Goal: Information Seeking & Learning: Learn about a topic

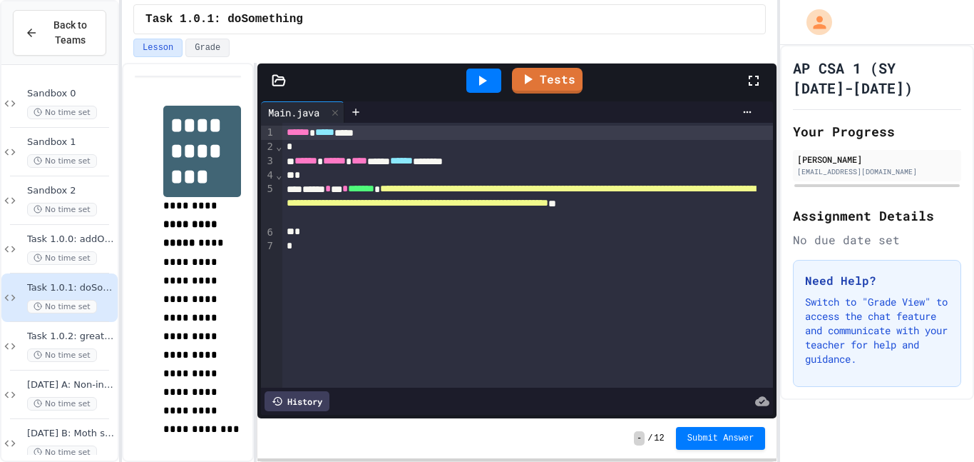
click at [290, 78] on div at bounding box center [279, 80] width 43 height 14
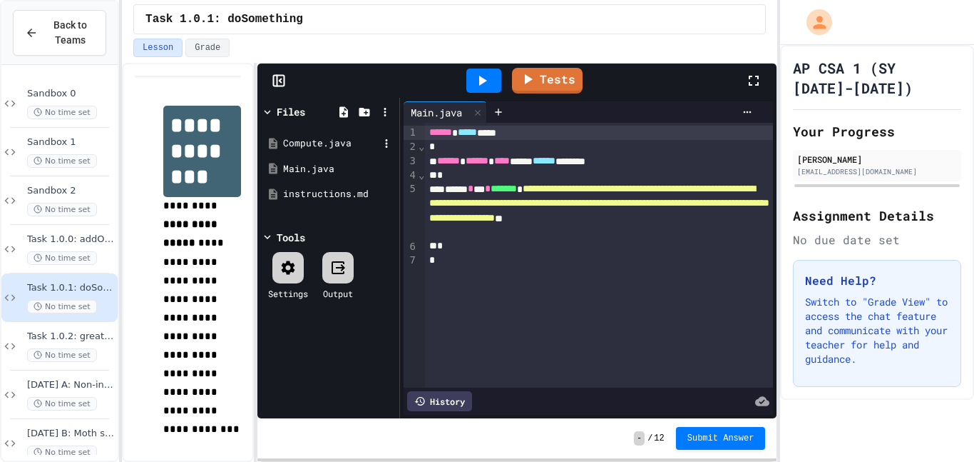
click at [300, 147] on div "Compute.java" at bounding box center [331, 143] width 96 height 14
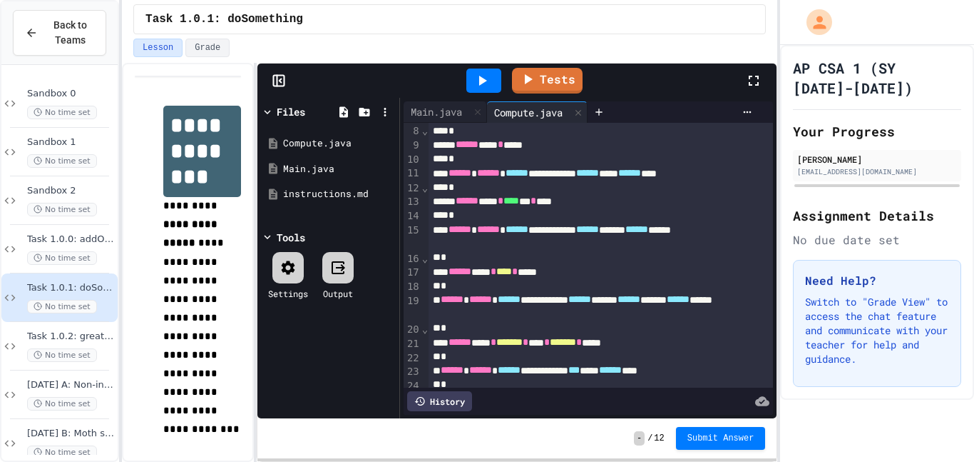
scroll to position [104, 0]
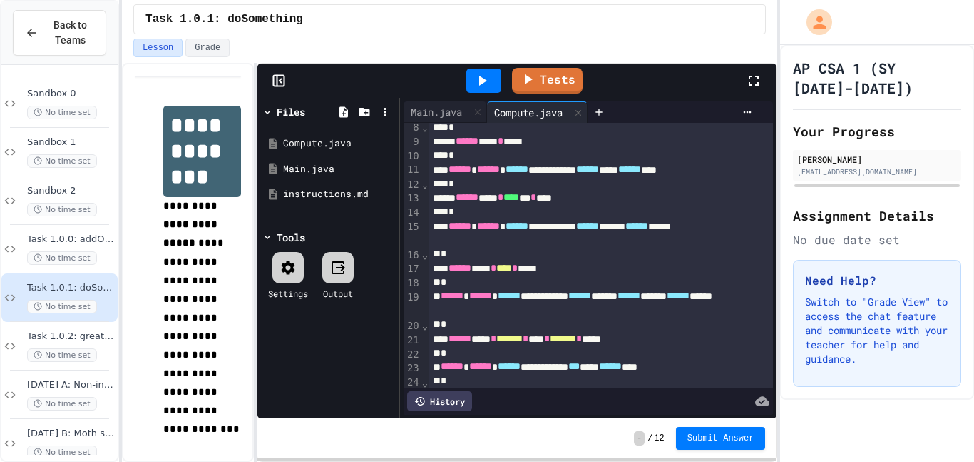
click at [755, 461] on div at bounding box center [487, 463] width 974 height 0
click at [753, 76] on icon at bounding box center [754, 81] width 10 height 10
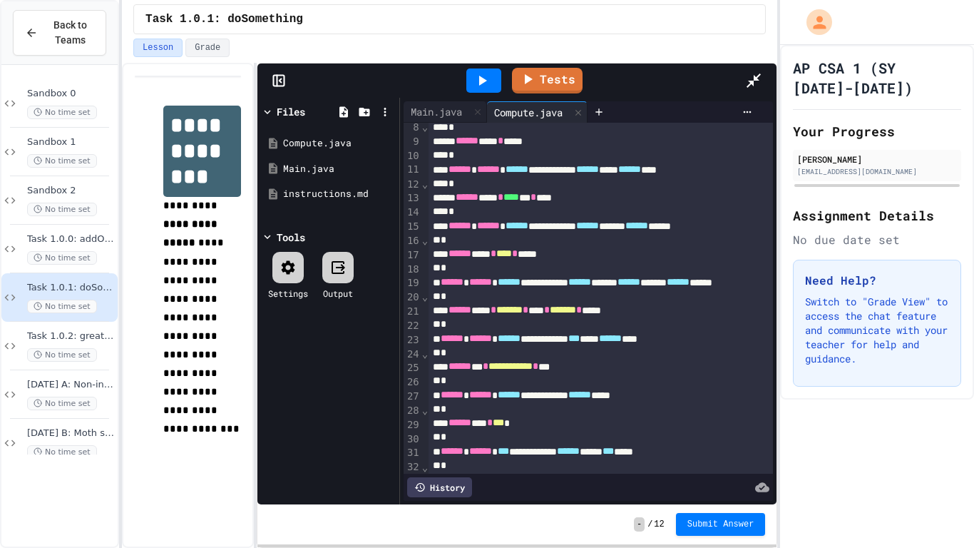
scroll to position [213, 0]
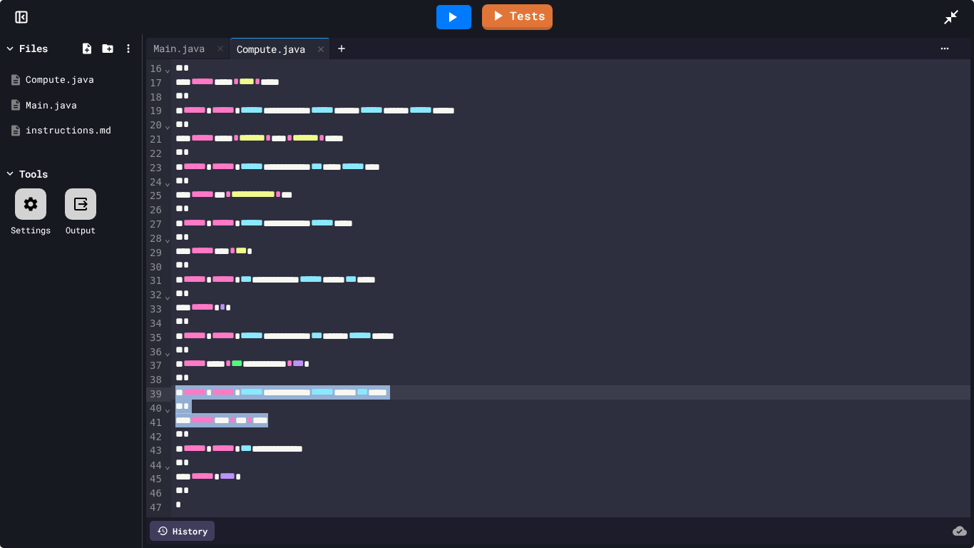
drag, startPoint x: 332, startPoint y: 429, endPoint x: 169, endPoint y: 396, distance: 165.9
click at [169, 396] on div "**********" at bounding box center [558, 288] width 825 height 458
click at [344, 412] on div "*" at bounding box center [571, 406] width 800 height 14
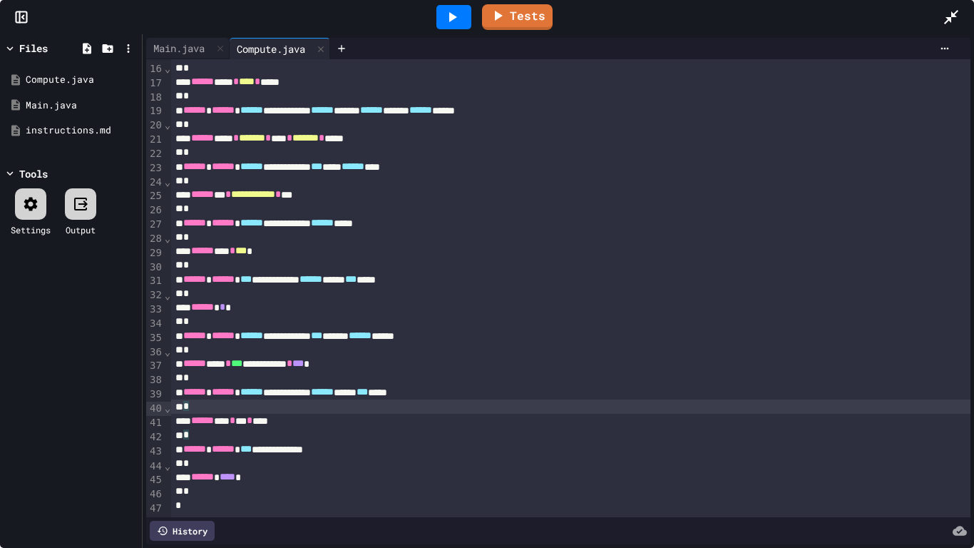
scroll to position [216, 0]
click at [344, 413] on div "*" at bounding box center [571, 406] width 800 height 14
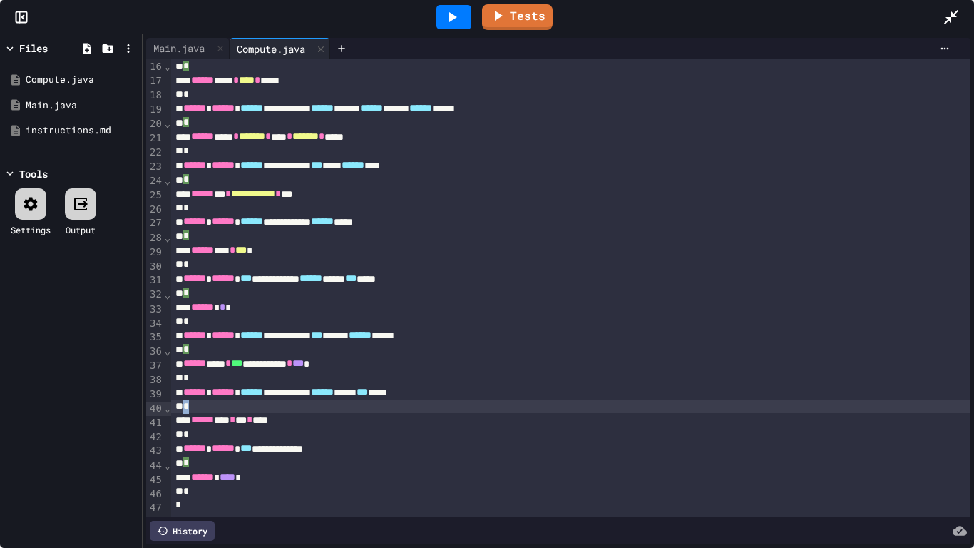
scroll to position [213, 0]
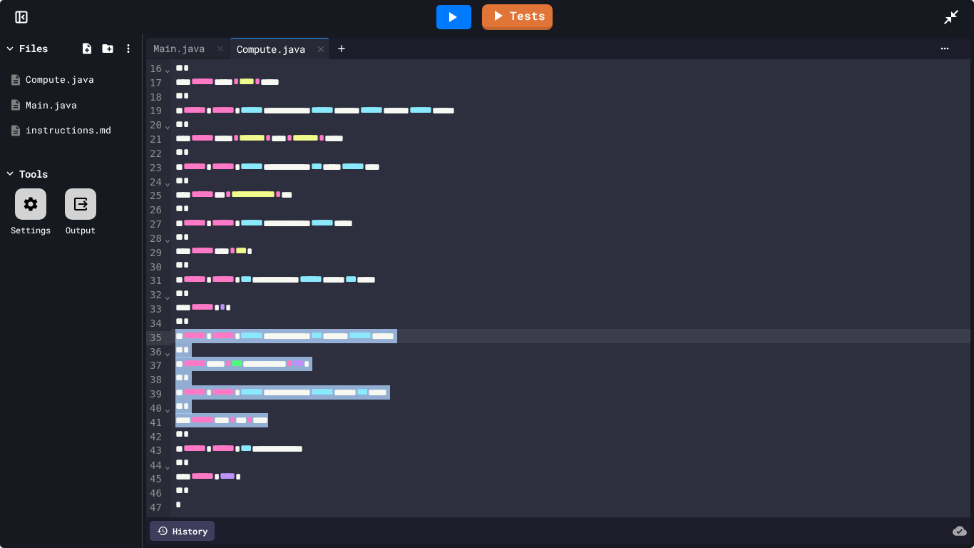
drag, startPoint x: 336, startPoint y: 427, endPoint x: 170, endPoint y: 340, distance: 187.0
click at [171, 340] on div "**********" at bounding box center [571, 181] width 800 height 668
